Goal: Task Accomplishment & Management: Manage account settings

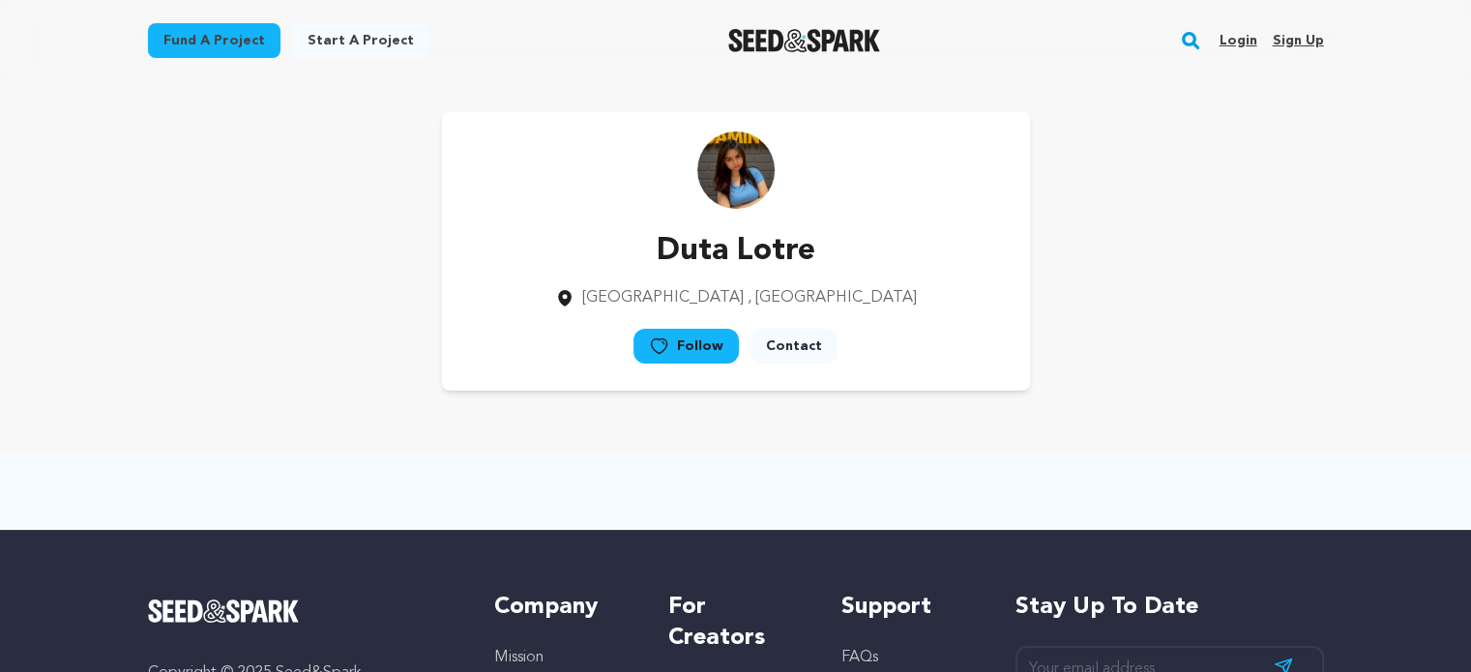
click at [1236, 31] on link "Login" at bounding box center [1238, 40] width 38 height 31
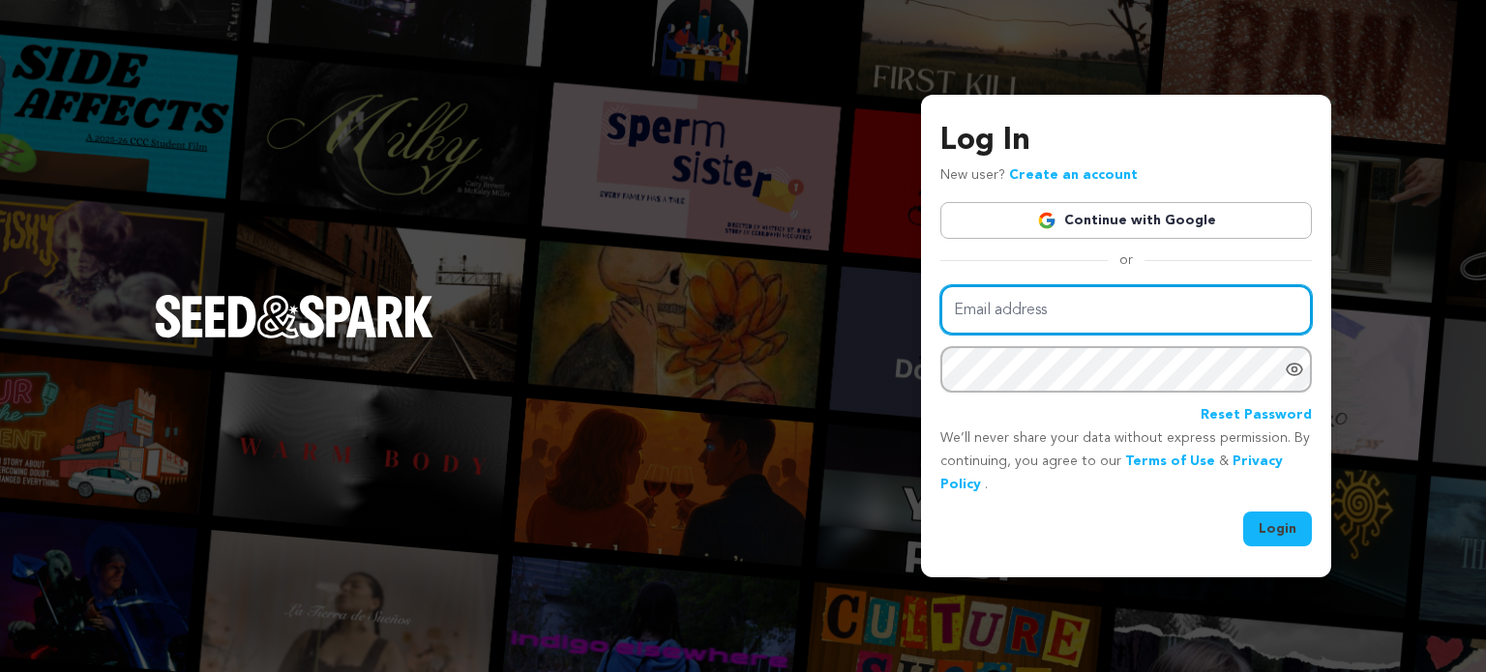
click at [1076, 316] on input "Email address" at bounding box center [1125, 309] width 371 height 49
type input "[EMAIL_ADDRESS][DOMAIN_NAME]"
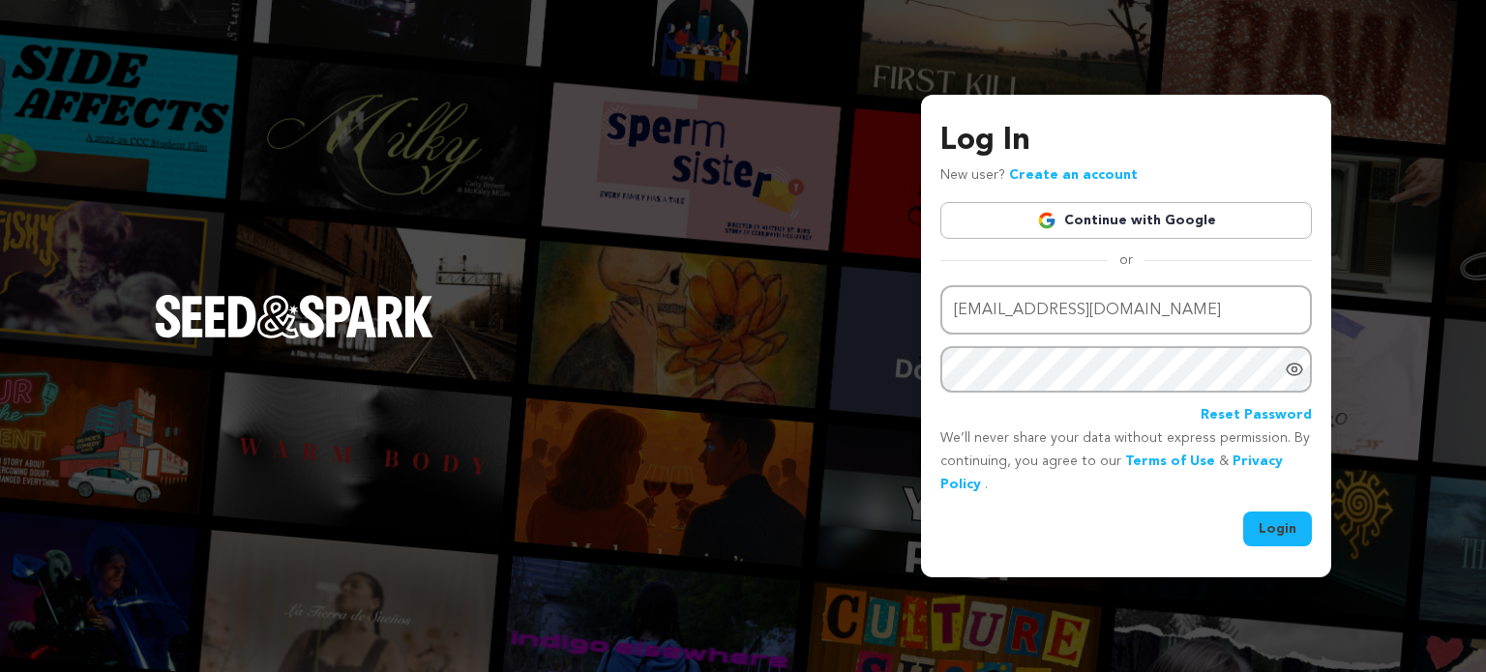
click at [1288, 528] on button "Login" at bounding box center [1277, 529] width 69 height 35
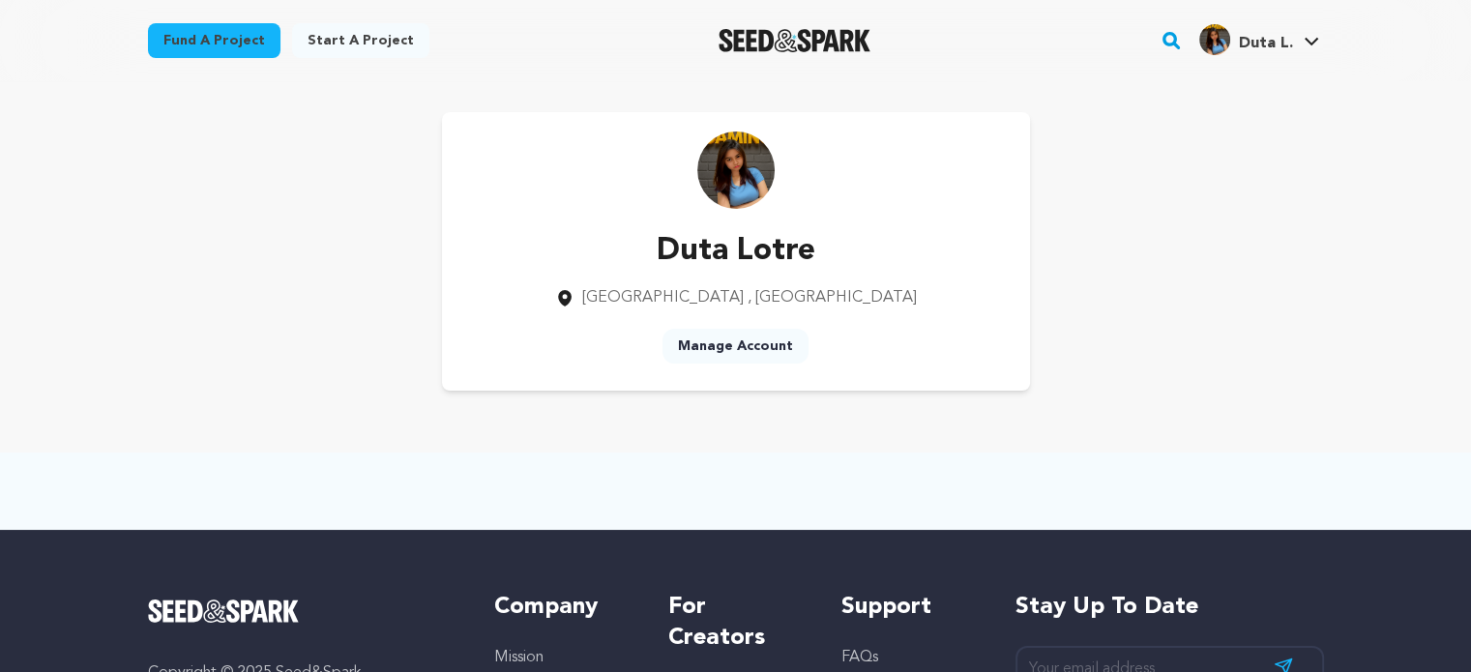
click at [757, 339] on link "Manage Account" at bounding box center [736, 346] width 146 height 35
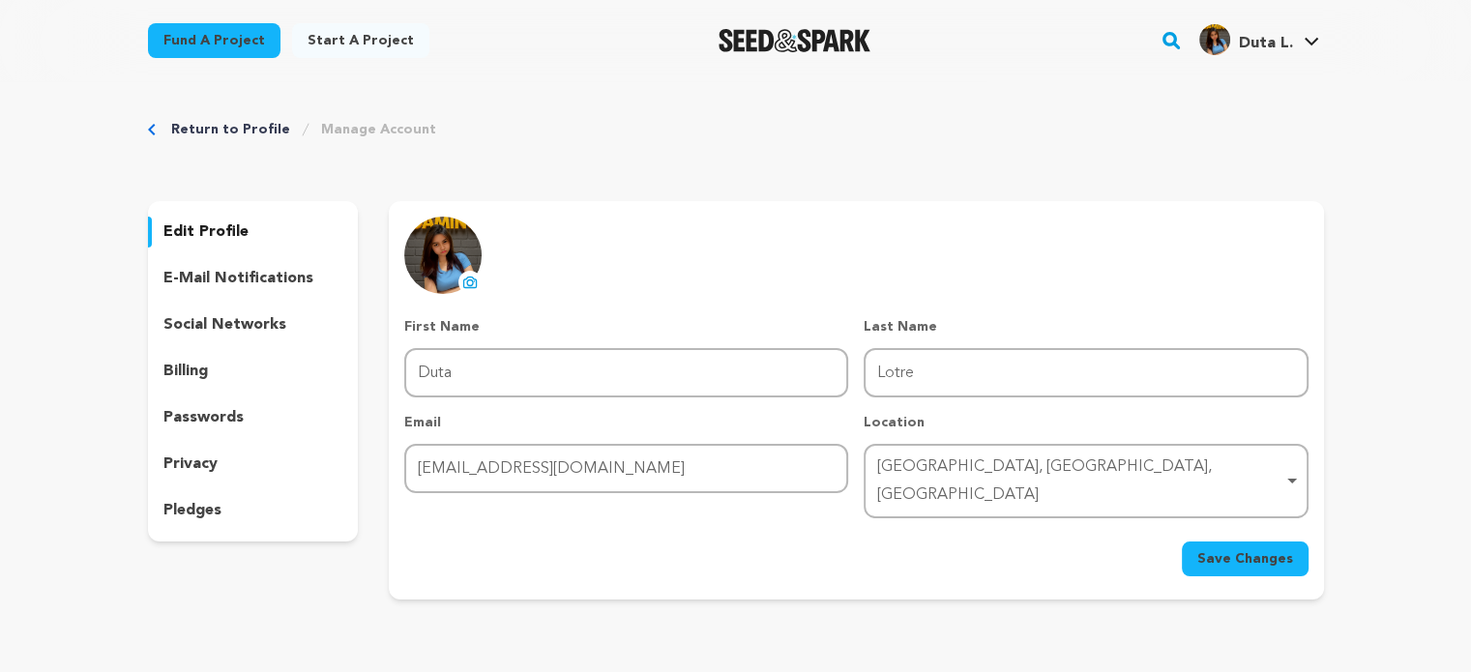
click at [1061, 471] on div "[GEOGRAPHIC_DATA], [GEOGRAPHIC_DATA], [GEOGRAPHIC_DATA] Remove item" at bounding box center [1079, 482] width 405 height 56
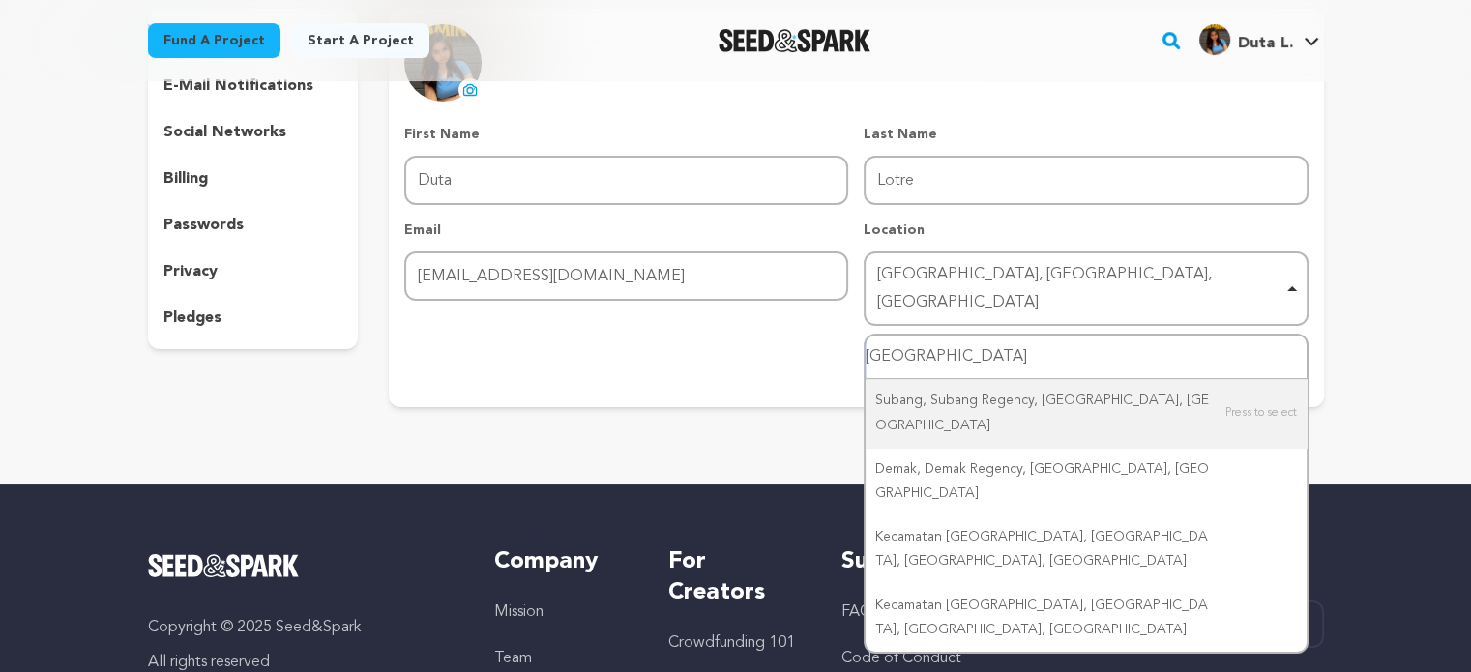
scroll to position [193, 0]
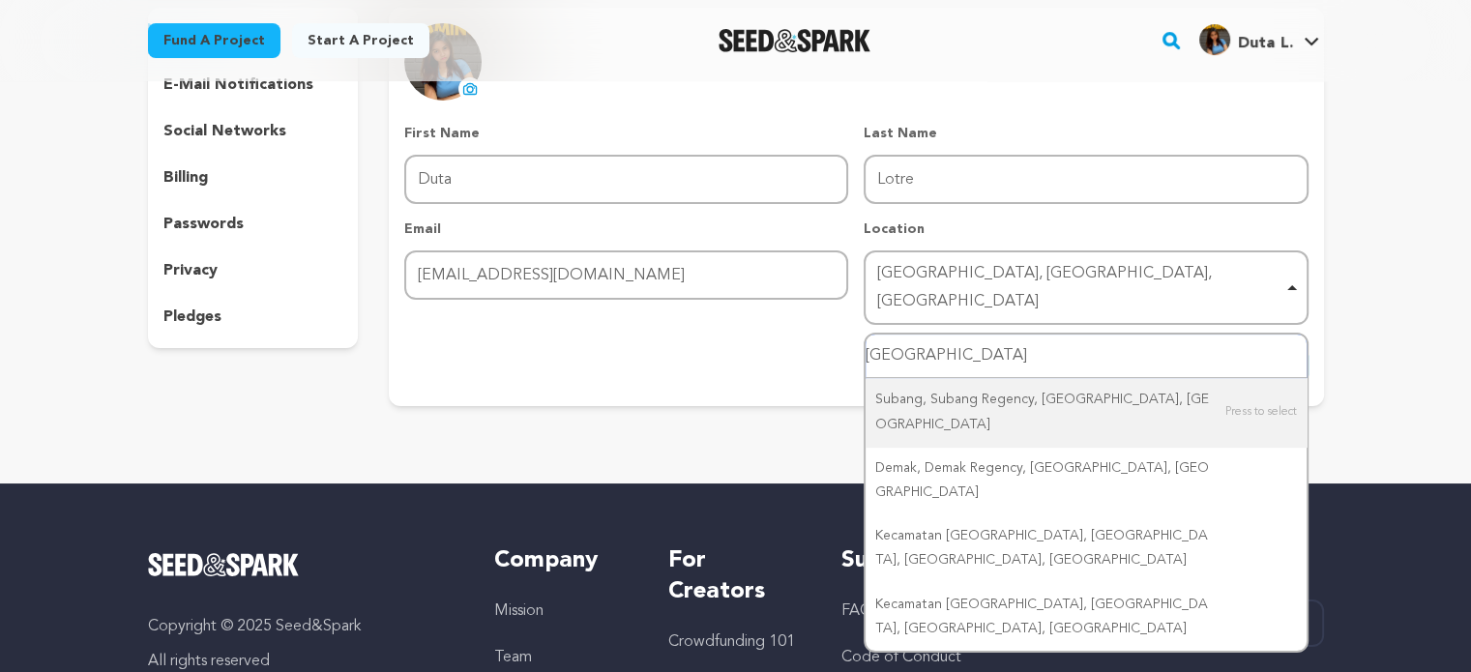
click at [867, 335] on input "[GEOGRAPHIC_DATA]" at bounding box center [1086, 357] width 440 height 44
click at [994, 339] on input "Bali, Indonesia" at bounding box center [1086, 357] width 440 height 44
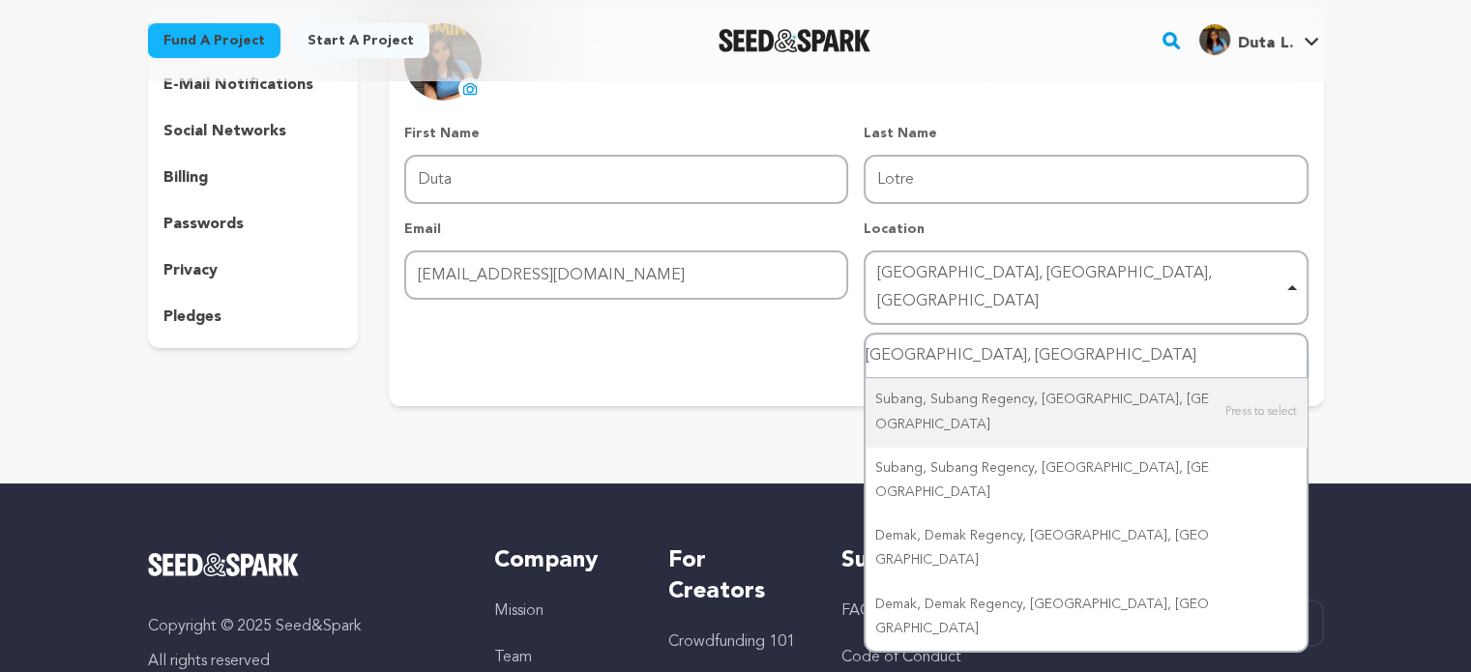
click at [994, 339] on input "Bali, Indonesia" at bounding box center [1086, 357] width 440 height 44
type input "Bali,"
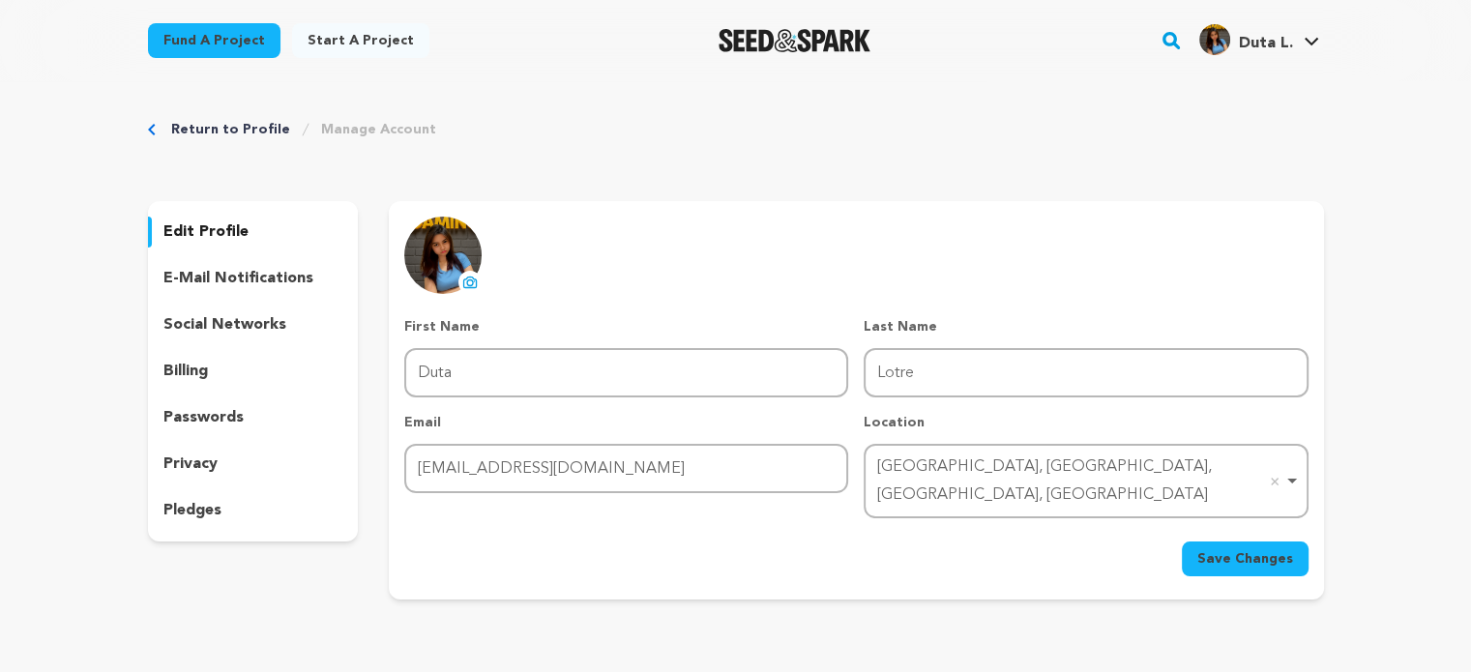
scroll to position [0, 0]
click at [1266, 549] on span "Save Changes" at bounding box center [1245, 558] width 96 height 19
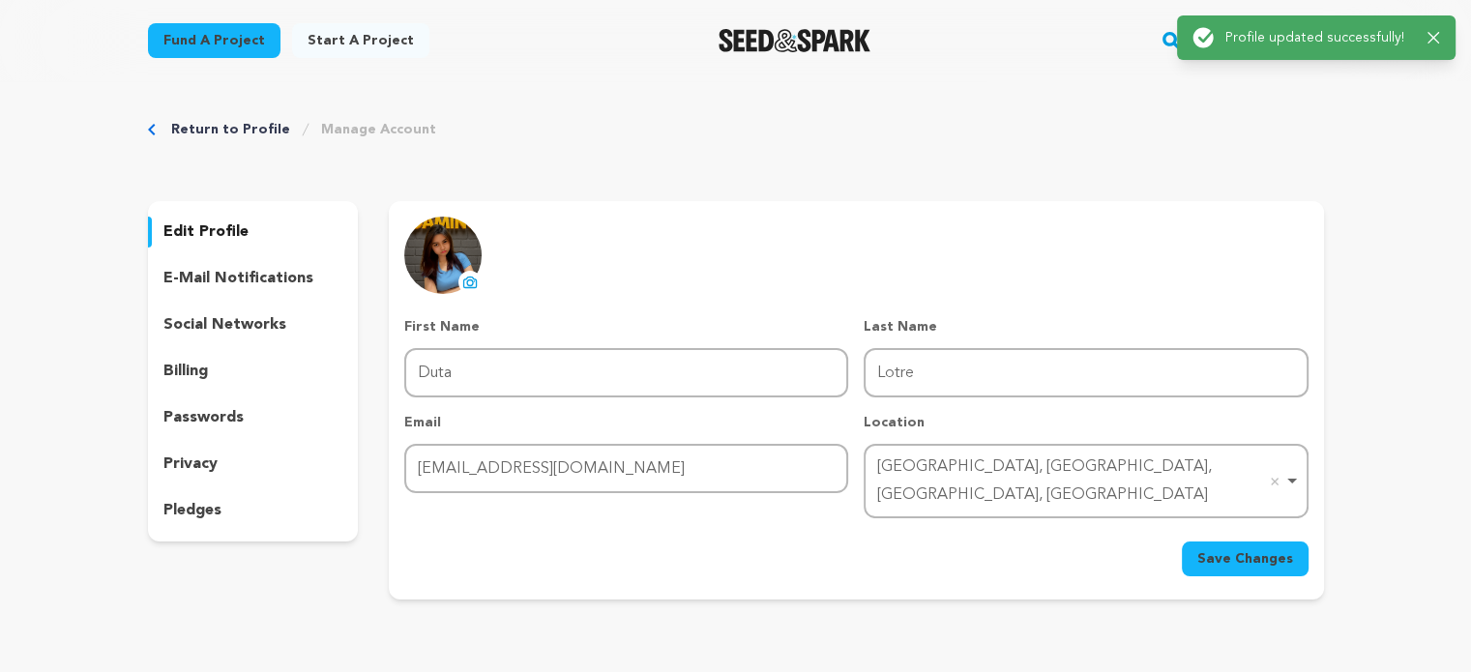
click at [211, 279] on p "e-mail notifications" at bounding box center [238, 278] width 150 height 23
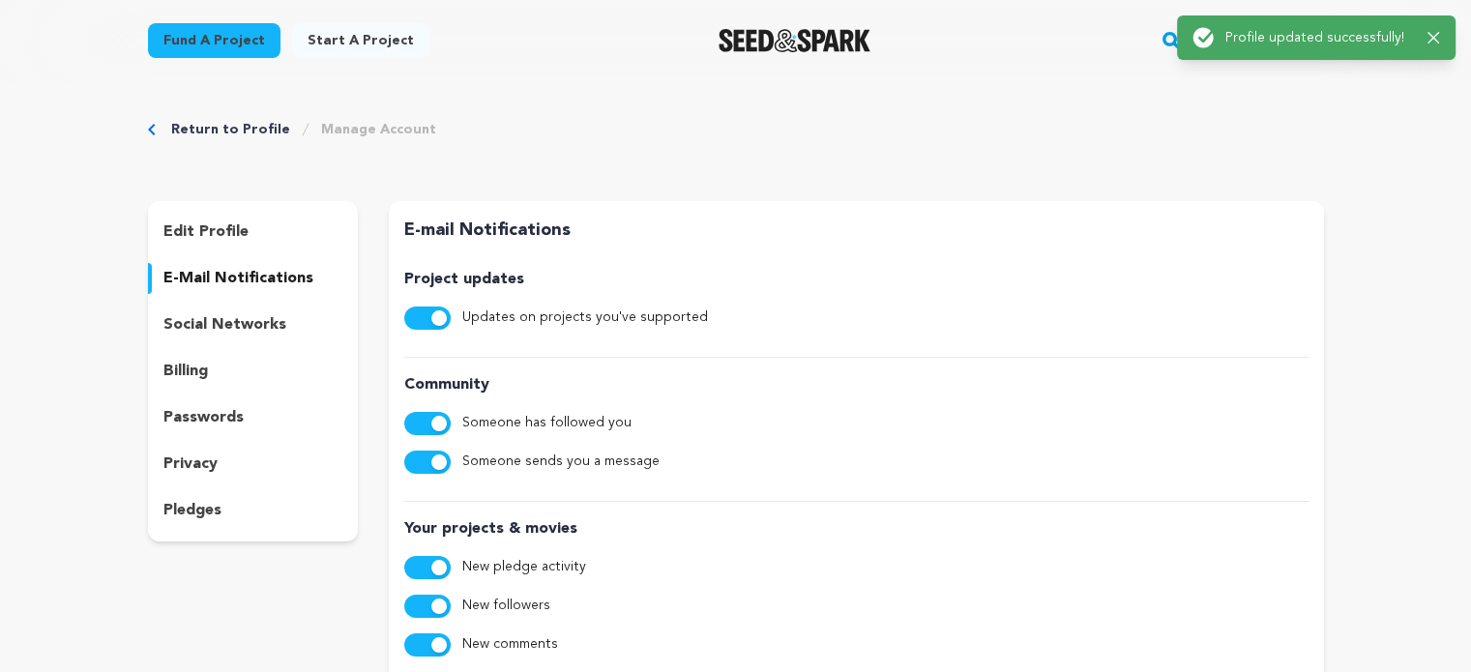
click at [212, 308] on div "edit profile e-mail notifications social networks billing passwords privacy ple…" at bounding box center [253, 371] width 211 height 340
click at [235, 320] on p "social networks" at bounding box center [224, 324] width 123 height 23
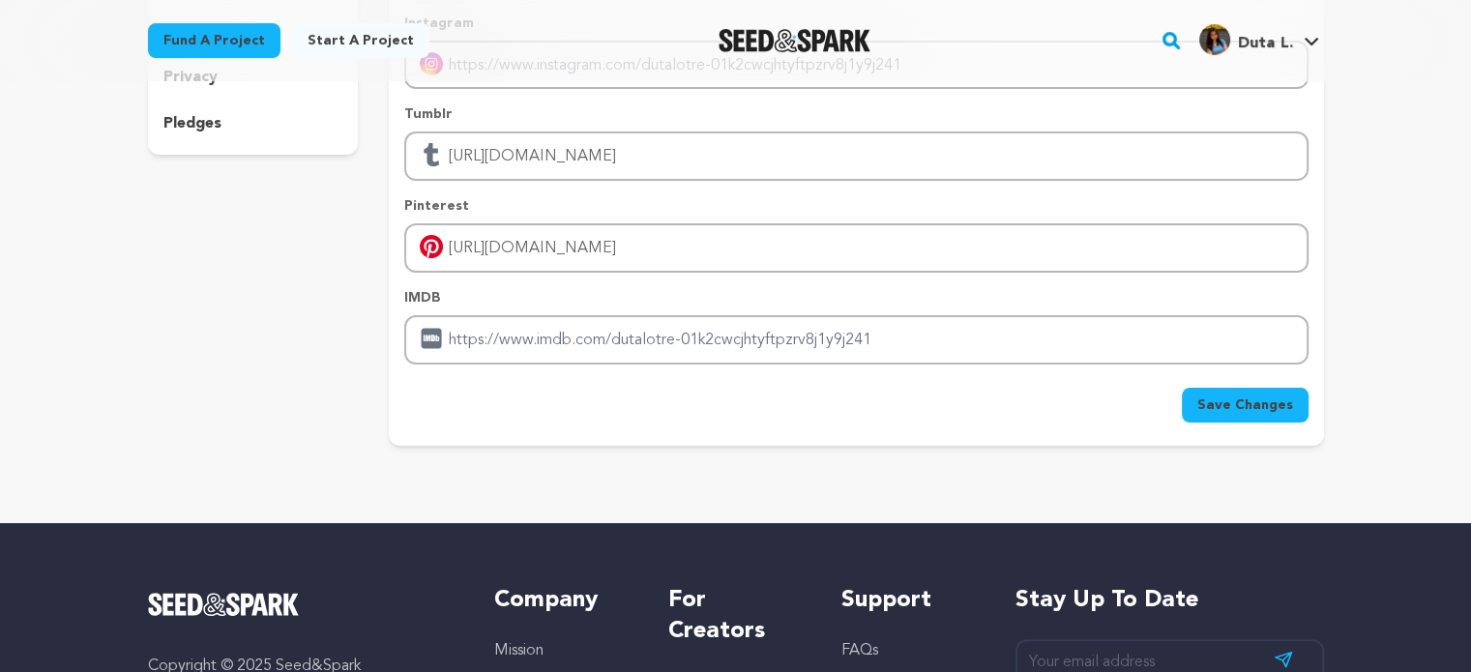
scroll to position [193, 0]
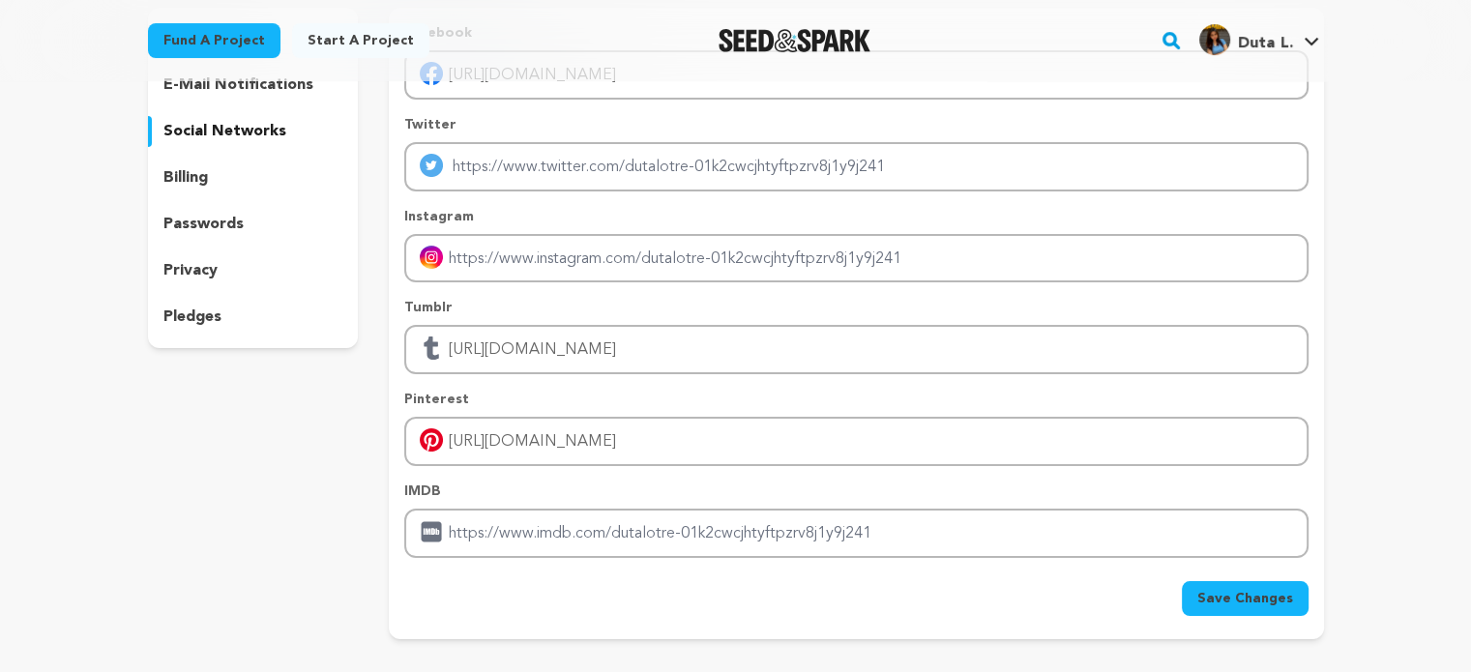
click at [1273, 589] on span "Save Changes" at bounding box center [1245, 598] width 96 height 19
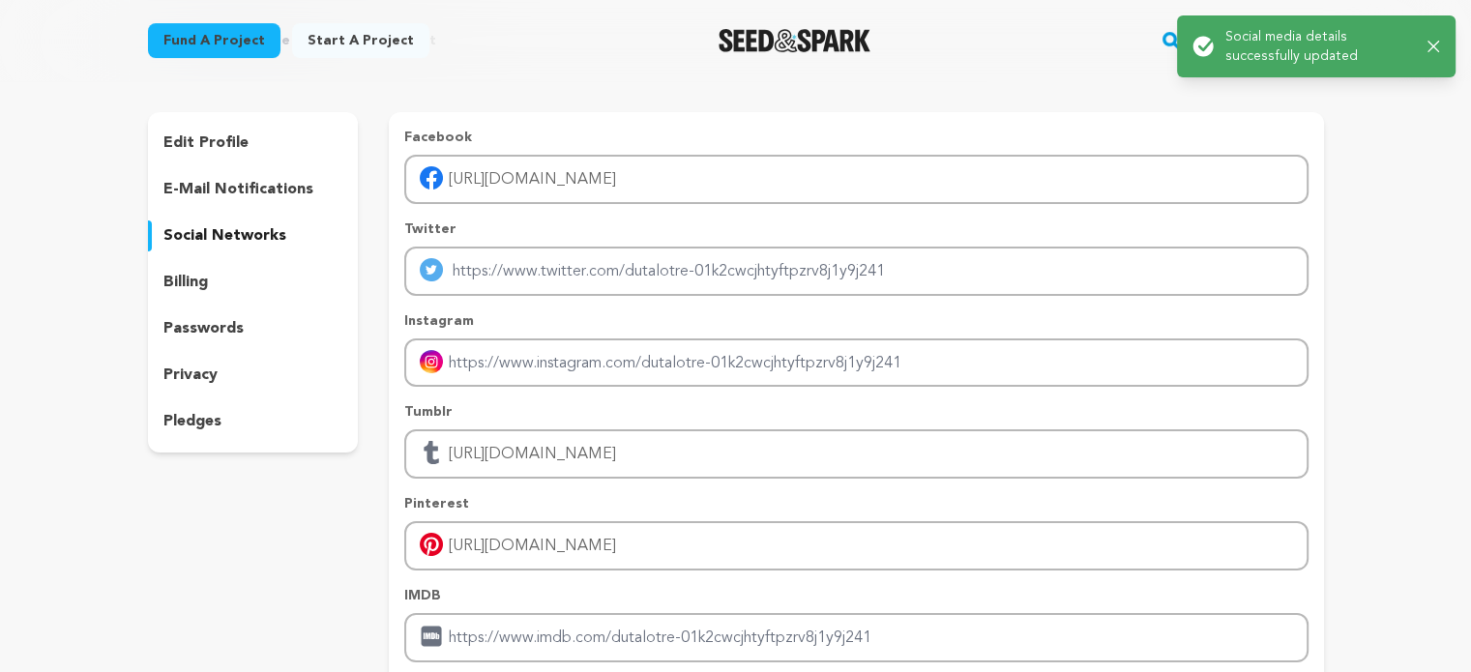
scroll to position [0, 0]
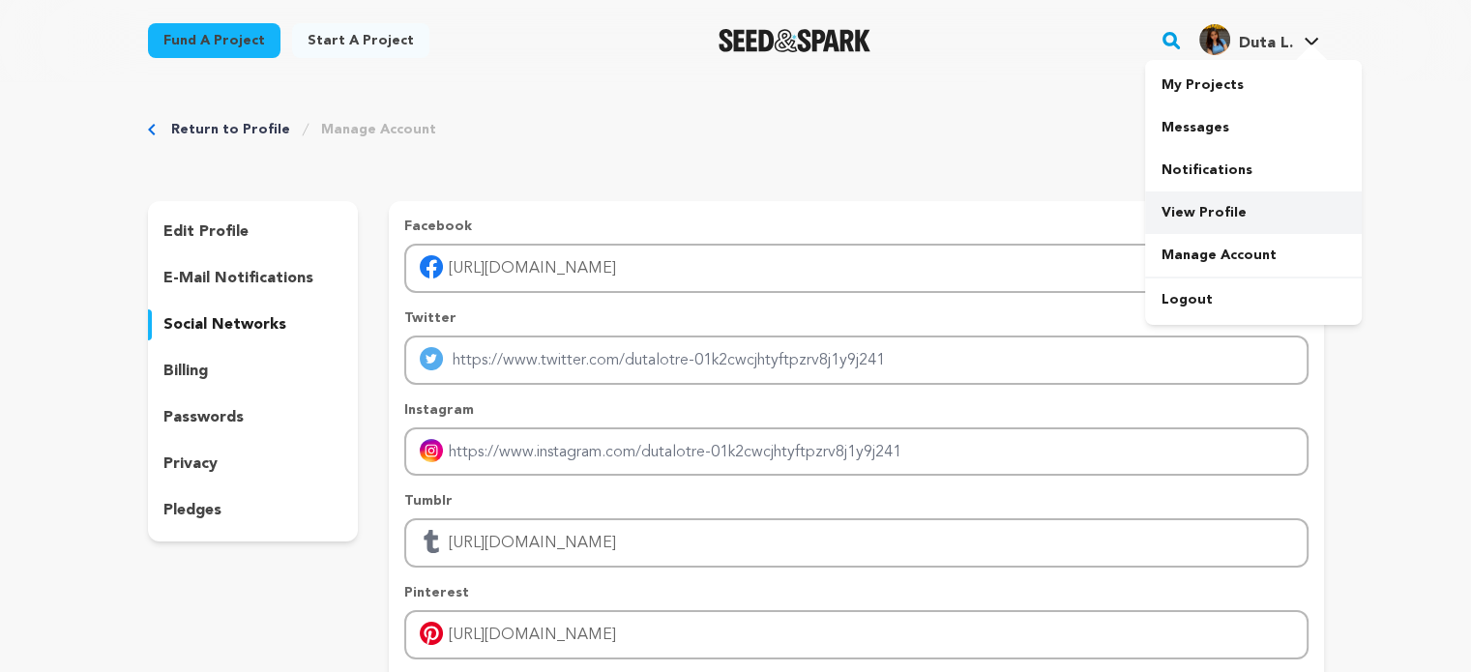
click at [1204, 205] on link "View Profile" at bounding box center [1253, 213] width 217 height 43
